Goal: Transaction & Acquisition: Purchase product/service

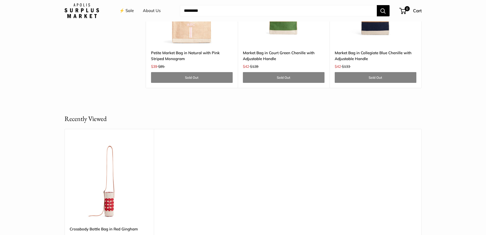
scroll to position [1736, 0]
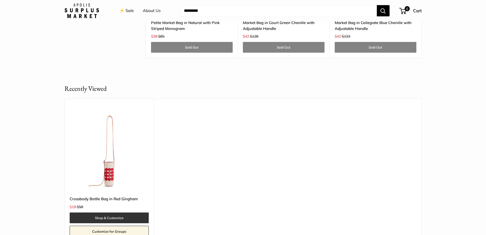
click at [134, 216] on link "Shop & Customize" at bounding box center [109, 217] width 79 height 11
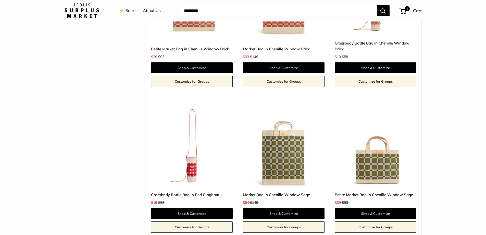
scroll to position [1200, 0]
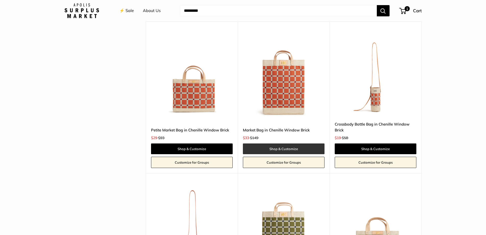
click at [285, 149] on link "Shop & Customize" at bounding box center [284, 148] width 82 height 11
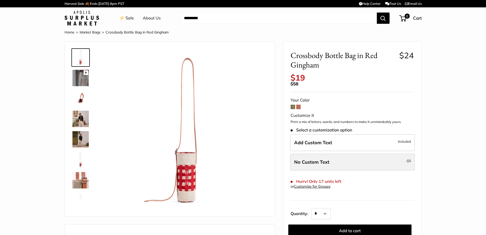
click at [307, 163] on span "No Custom Text" at bounding box center [311, 162] width 35 height 6
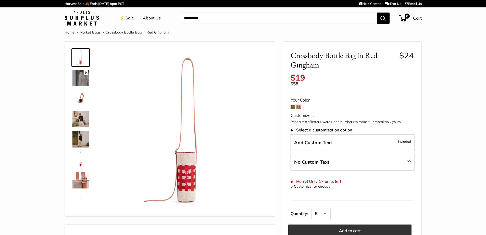
click at [335, 229] on button "Add to cart" at bounding box center [350, 230] width 123 height 12
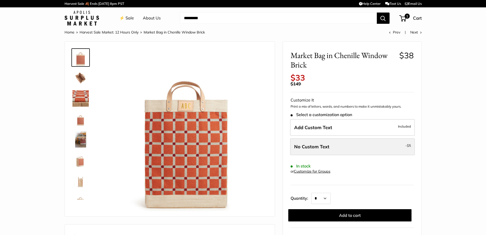
click at [308, 151] on label "No Custom Text - $5" at bounding box center [352, 146] width 125 height 17
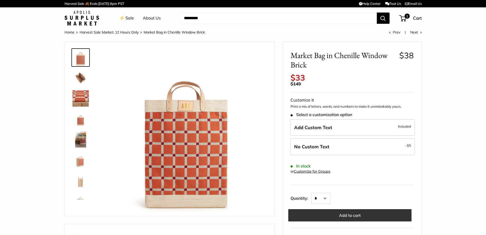
click at [338, 213] on button "Add to cart" at bounding box center [350, 215] width 123 height 12
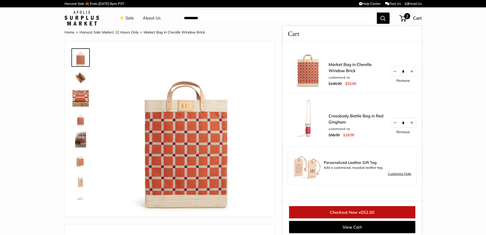
click at [344, 212] on link "Checkout Now • $52.00" at bounding box center [352, 212] width 126 height 12
